Goal: Task Accomplishment & Management: Use online tool/utility

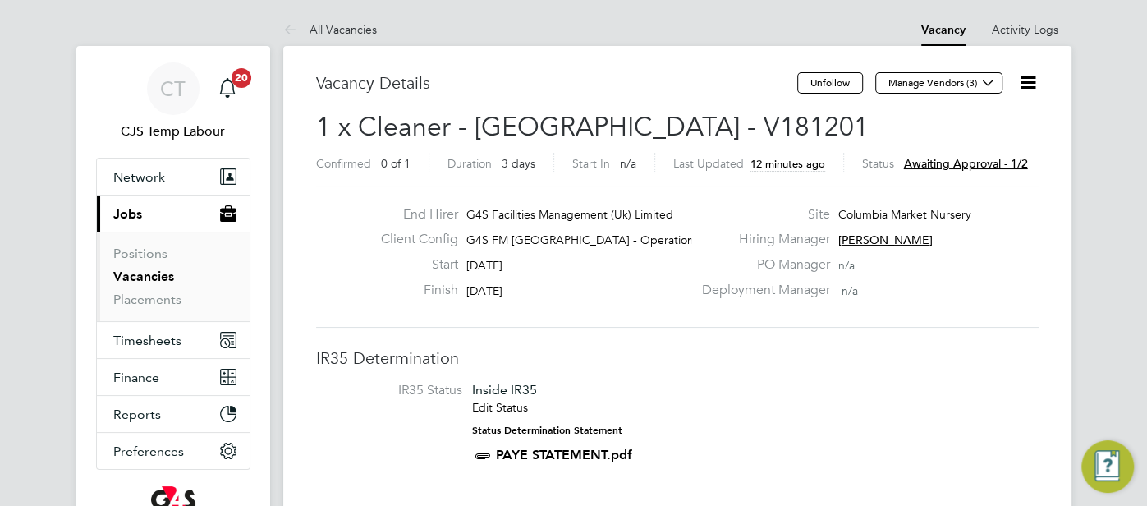
drag, startPoint x: 1029, startPoint y: 85, endPoint x: 1030, endPoint y: 104, distance: 18.9
click at [1029, 87] on icon at bounding box center [1028, 82] width 21 height 21
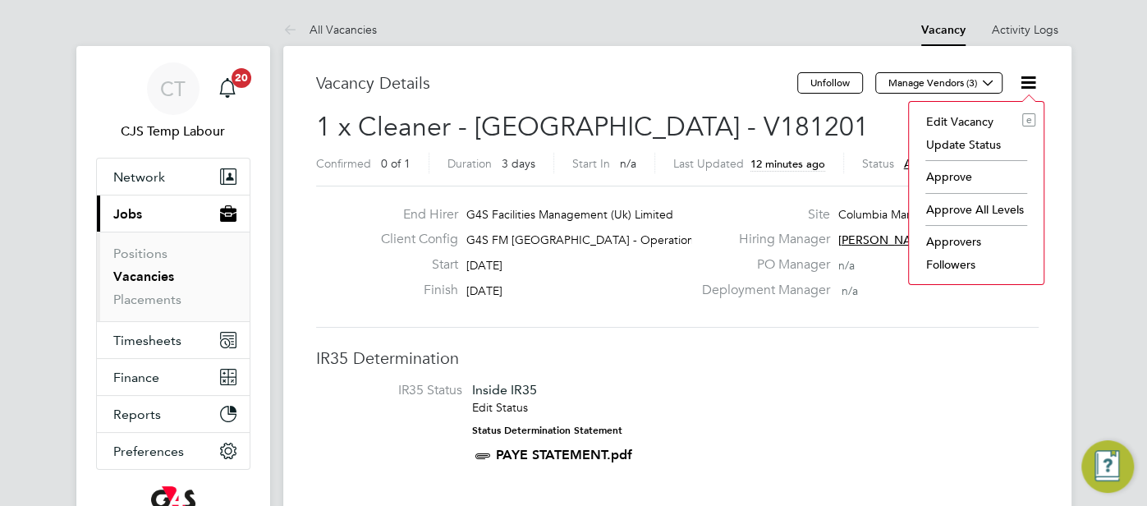
click at [971, 173] on li "Approve" at bounding box center [976, 176] width 118 height 23
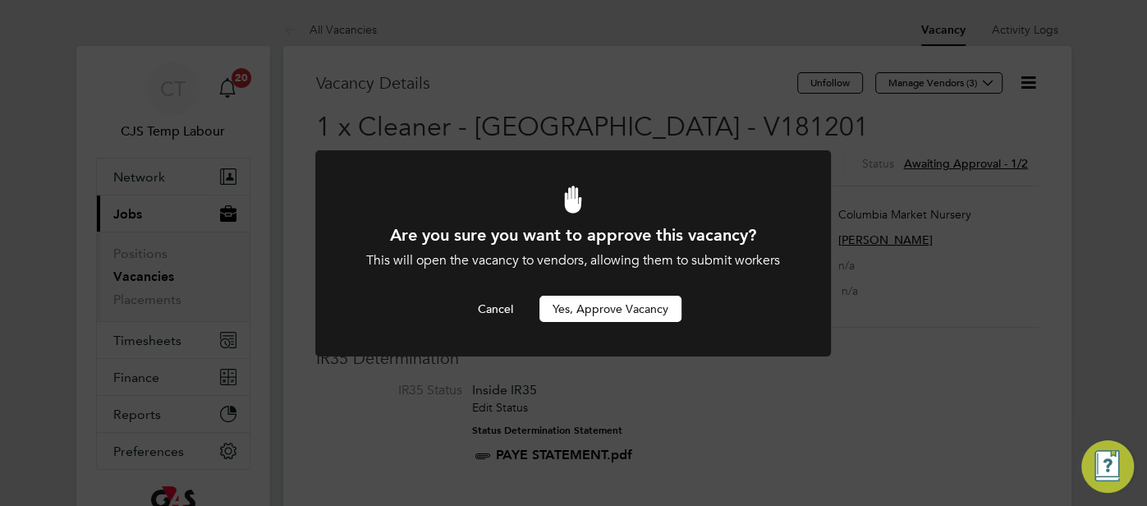
click at [656, 307] on button "Yes, Approve Vacancy" at bounding box center [610, 309] width 142 height 26
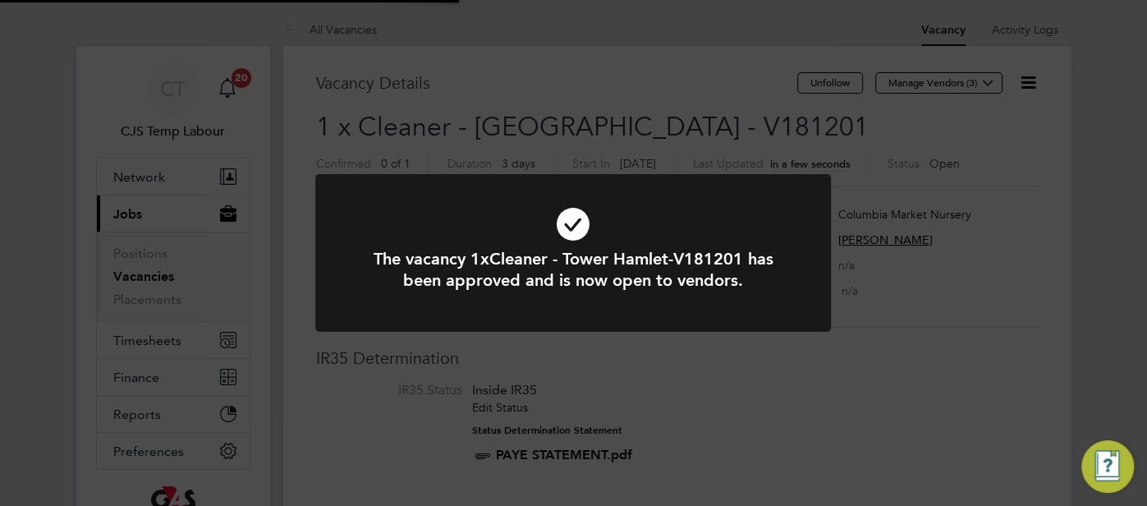
scroll to position [48, 115]
click at [575, 234] on icon at bounding box center [573, 224] width 427 height 64
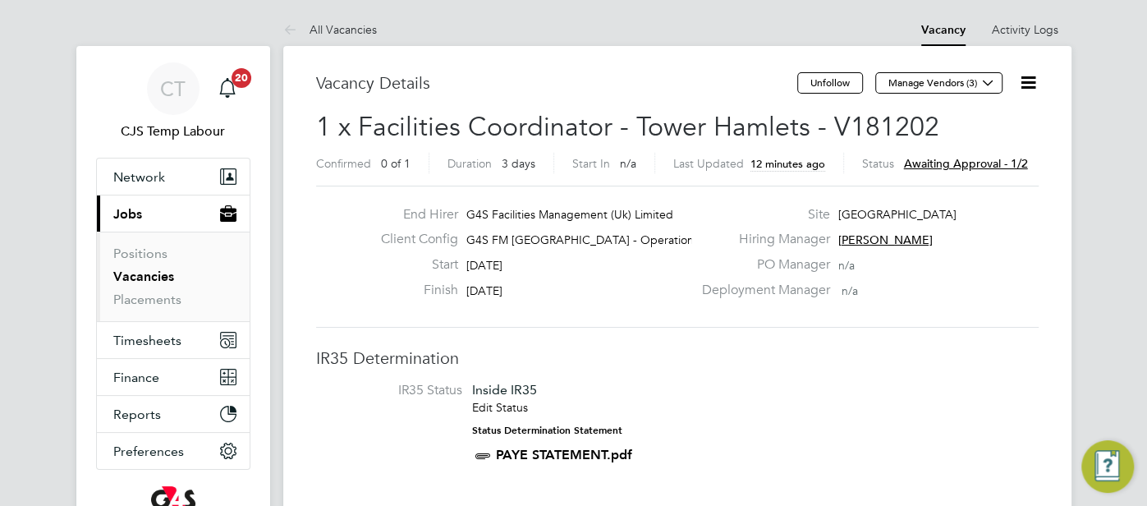
click at [1027, 85] on icon at bounding box center [1028, 82] width 21 height 21
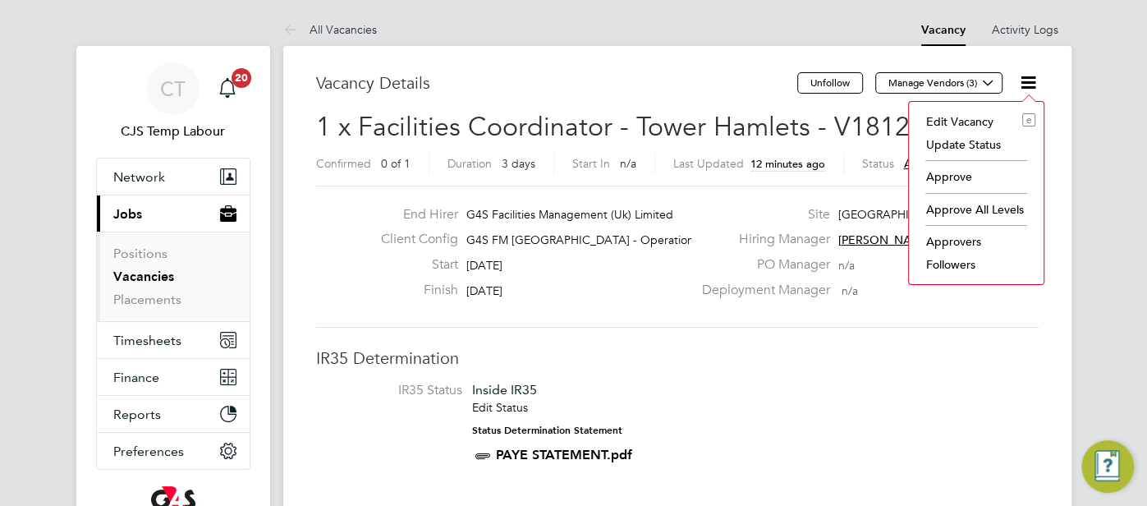
click at [968, 167] on li "Approve" at bounding box center [976, 176] width 118 height 23
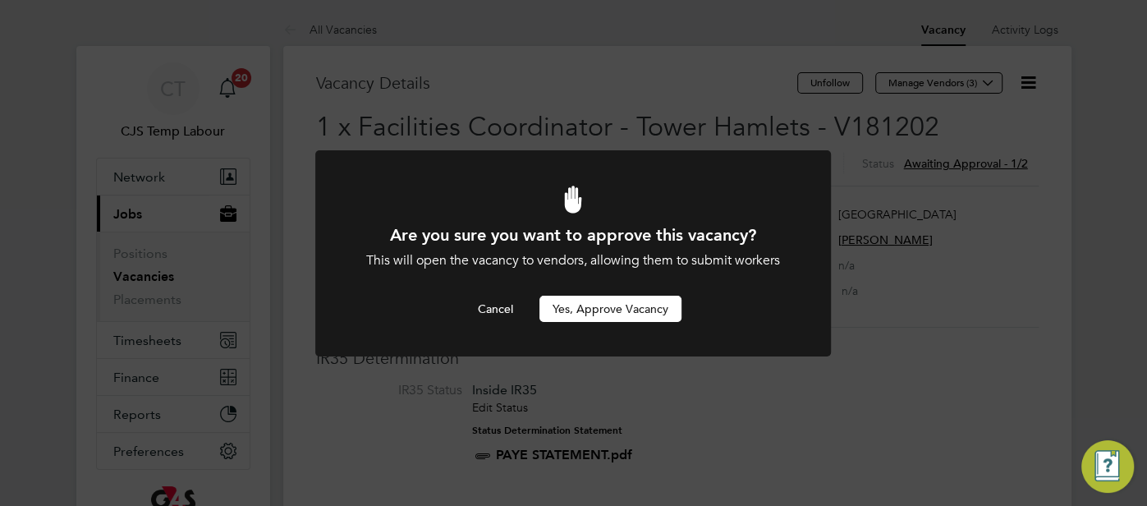
drag, startPoint x: 592, startPoint y: 310, endPoint x: 608, endPoint y: 308, distance: 15.8
click at [596, 311] on button "Yes, Approve Vacancy" at bounding box center [610, 309] width 142 height 26
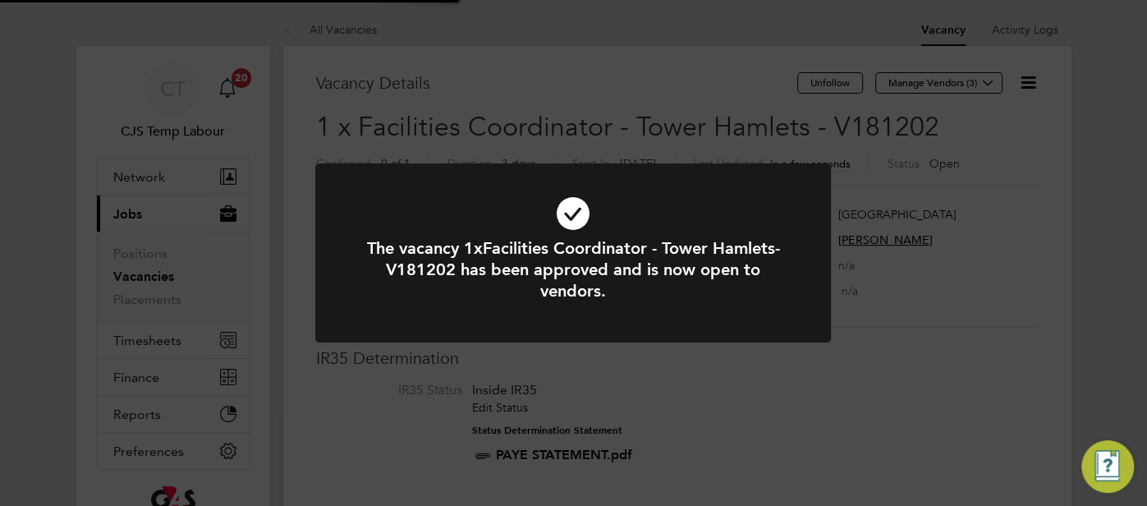
scroll to position [48, 115]
click at [571, 215] on icon at bounding box center [573, 213] width 427 height 64
